Goal: Contribute content

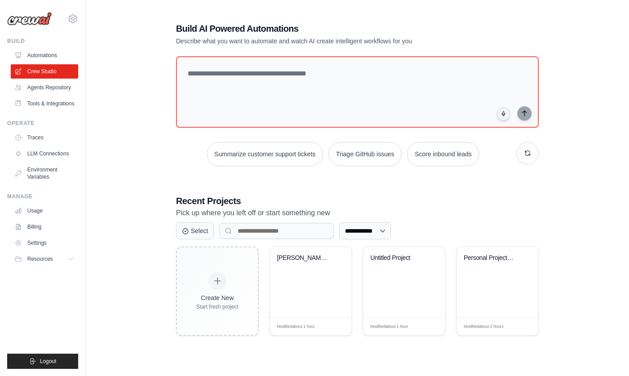
scroll to position [49, 0]
click at [342, 264] on button at bounding box center [339, 259] width 10 height 10
click at [337, 330] on span "Edit" at bounding box center [334, 326] width 8 height 7
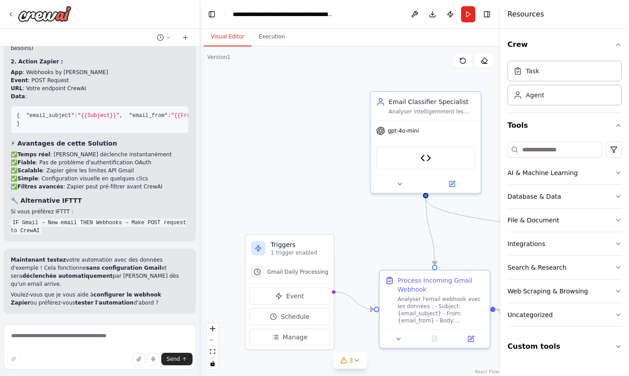
scroll to position [10916, 0]
click at [107, 337] on textarea at bounding box center [100, 347] width 192 height 45
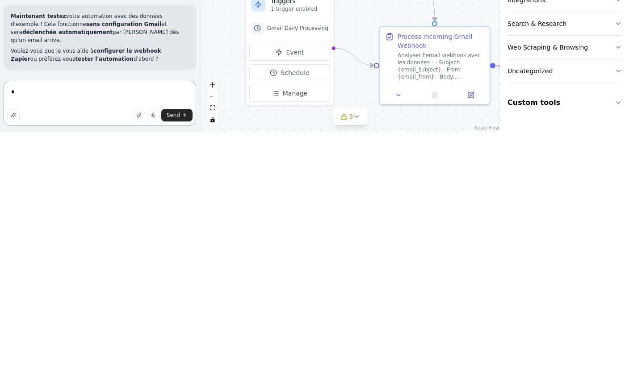
scroll to position [28, 0]
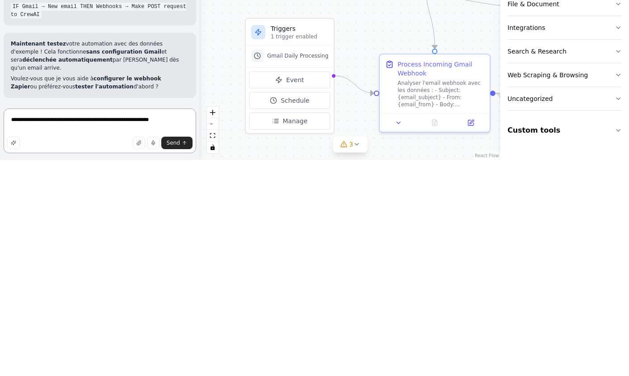
type textarea "**********"
click at [174, 355] on span "Send" at bounding box center [173, 358] width 13 height 7
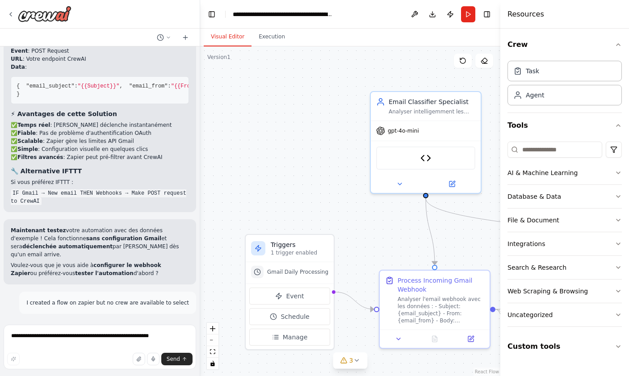
scroll to position [10945, 0]
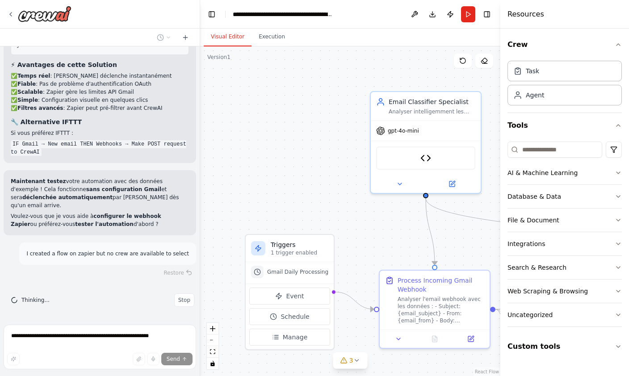
click at [393, 224] on div ".deletable-edge-delete-btn { width: 20px; height: 20px; border: 0px solid #ffff…" at bounding box center [350, 210] width 300 height 329
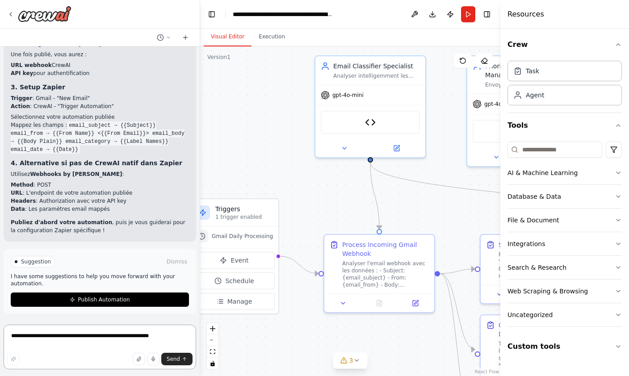
scroll to position [11348, 0]
click at [124, 334] on textarea "**********" at bounding box center [100, 347] width 192 height 45
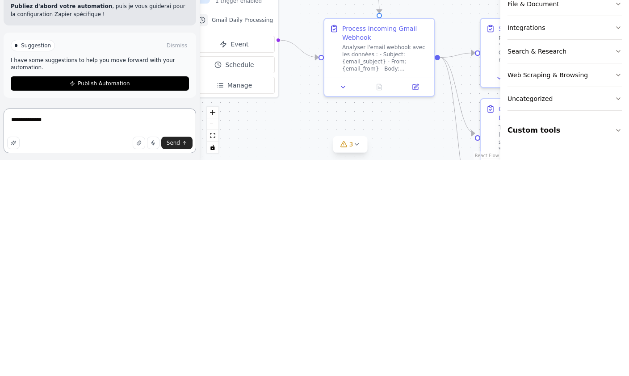
type textarea "**********"
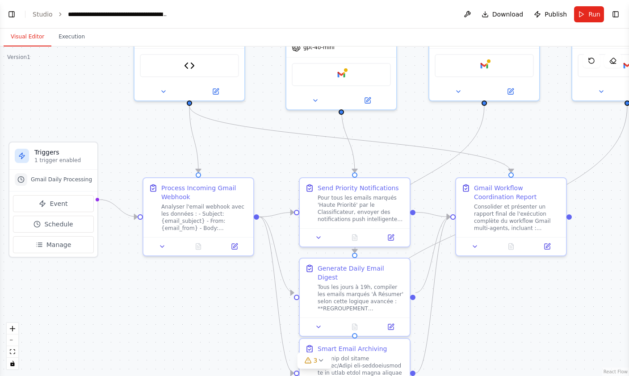
scroll to position [0, 0]
click at [5, 12] on button "Toggle Left Sidebar" at bounding box center [11, 14] width 13 height 13
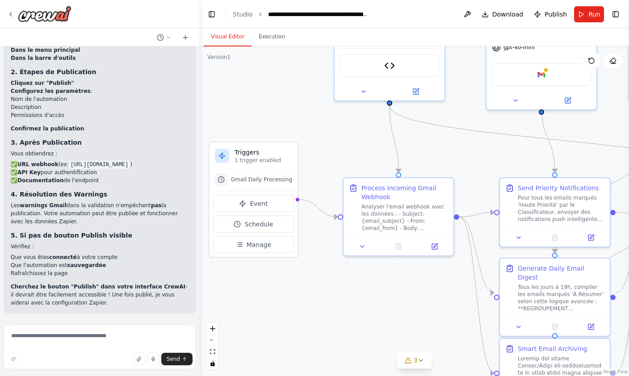
scroll to position [11602, 0]
click at [554, 12] on span "Publish" at bounding box center [555, 14] width 22 height 9
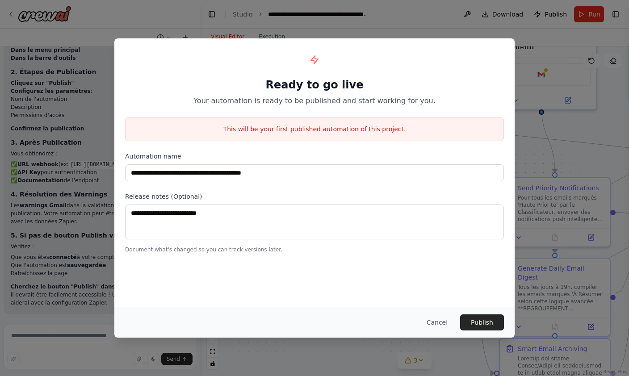
click at [490, 322] on button "Publish" at bounding box center [482, 322] width 44 height 16
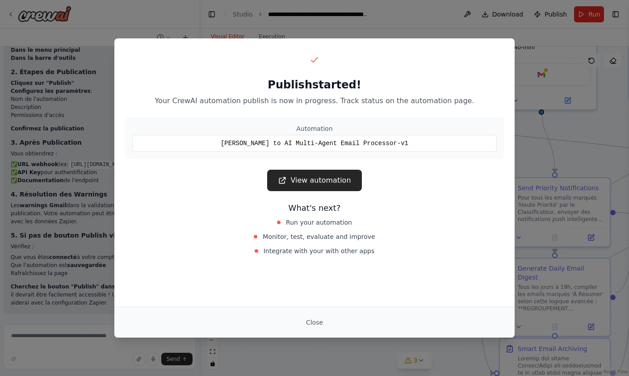
click at [336, 327] on div "Close" at bounding box center [314, 322] width 379 height 16
click at [329, 320] on button "Close" at bounding box center [314, 322] width 31 height 16
